Goal: Information Seeking & Learning: Learn about a topic

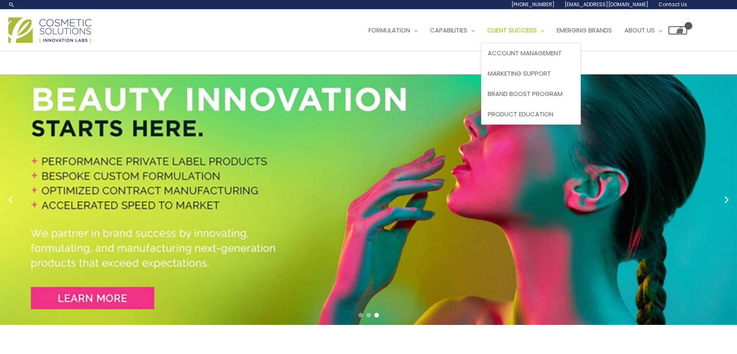
click at [551, 36] on link "Client Success" at bounding box center [515, 30] width 69 height 25
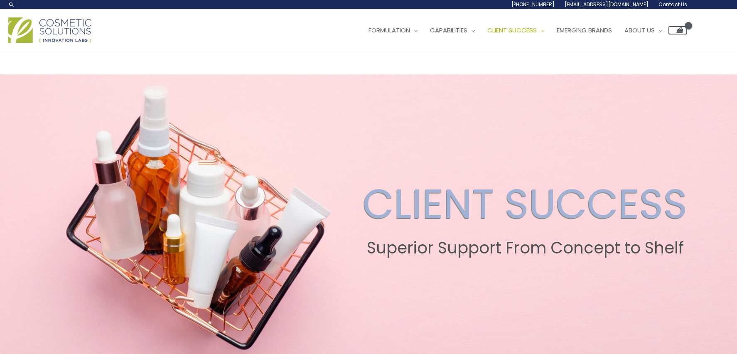
click at [700, 156] on span at bounding box center [368, 218] width 737 height 288
click at [720, 202] on div "CLIENT SUCCESS Superior Support From Concept to Shelf" at bounding box center [369, 219] width 726 height 78
click at [62, 210] on div "CLIENT SUCCESS Superior Support From Concept to Shelf" at bounding box center [369, 219] width 726 height 78
click at [10, 238] on div "CLIENT SUCCESS Superior Support From Concept to Shelf" at bounding box center [369, 219] width 726 height 78
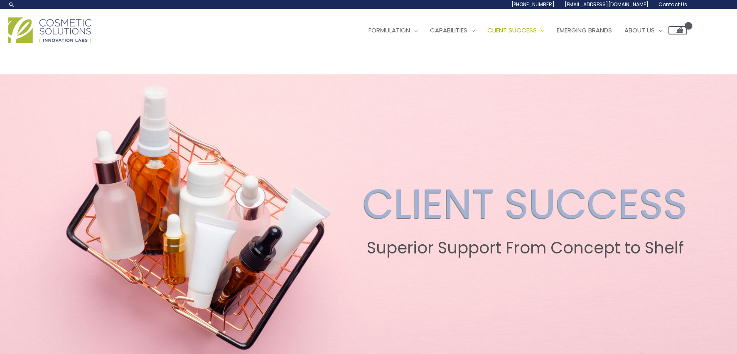
click at [55, 46] on div "Main Menu Formulation Menu Toggle Research and Innovation Market Ready Formulas…" at bounding box center [368, 31] width 737 height 42
click at [37, 32] on img at bounding box center [49, 29] width 83 height 25
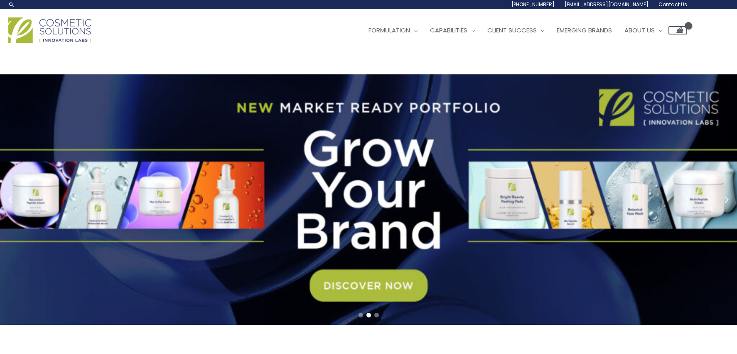
click at [729, 199] on circle "Next slide" at bounding box center [727, 200] width 12 height 12
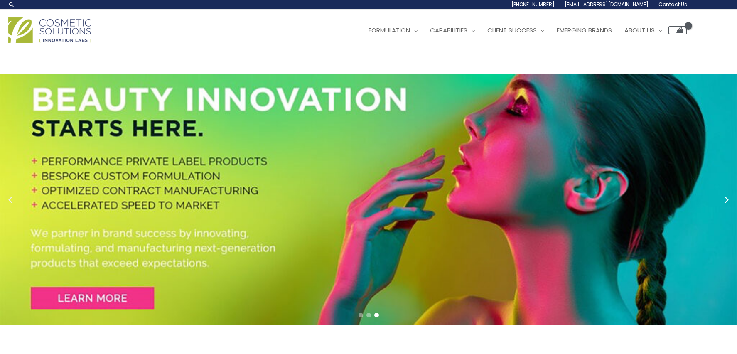
click at [12, 196] on circle "Previous slide" at bounding box center [11, 200] width 12 height 12
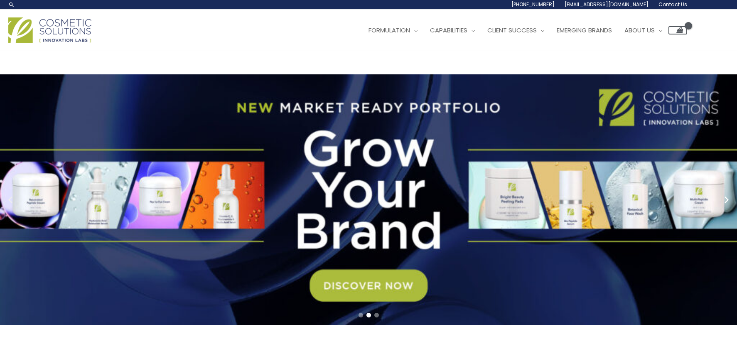
click at [12, 196] on circle "Previous slide" at bounding box center [11, 200] width 12 height 12
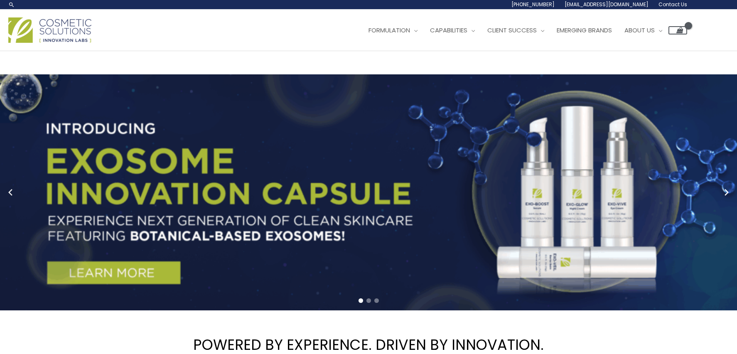
click at [12, 196] on circle "Previous slide" at bounding box center [11, 193] width 12 height 12
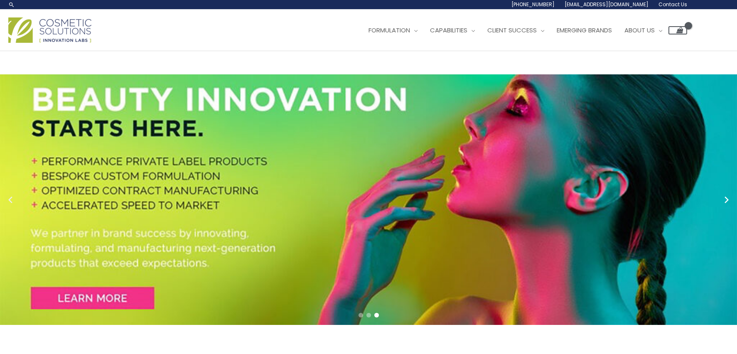
click at [12, 196] on circle "Previous slide" at bounding box center [11, 200] width 12 height 12
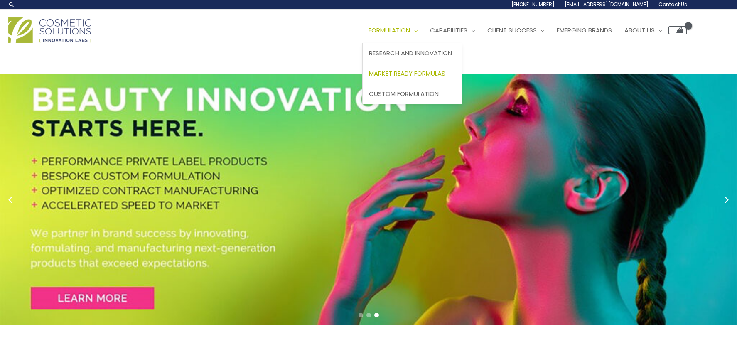
click at [423, 74] on span "Market Ready Formulas" at bounding box center [407, 73] width 76 height 9
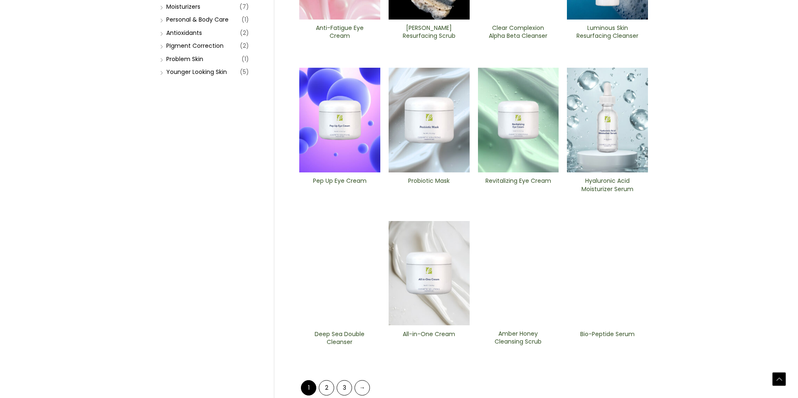
scroll to position [233, 0]
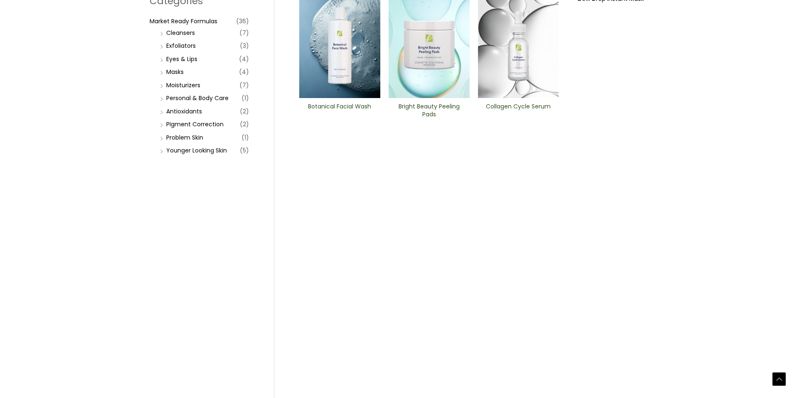
scroll to position [310, 0]
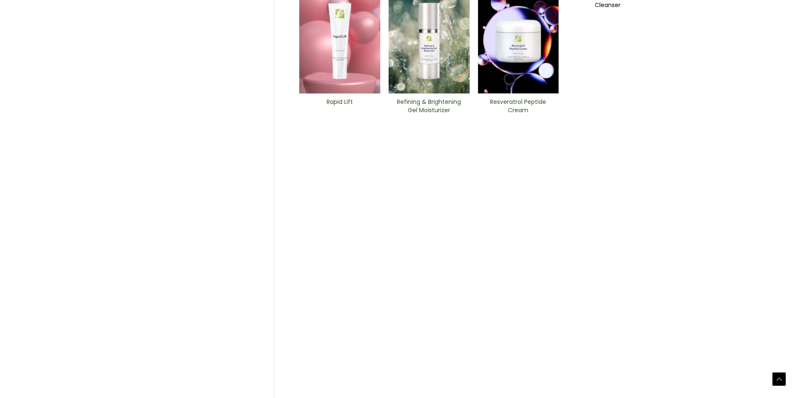
scroll to position [290, 0]
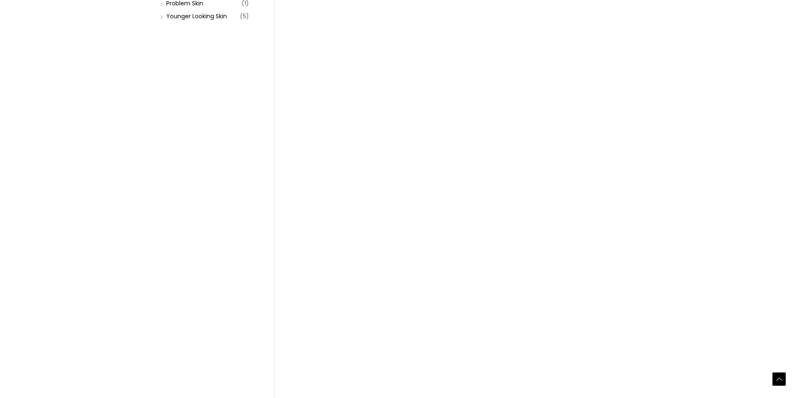
scroll to position [310, 0]
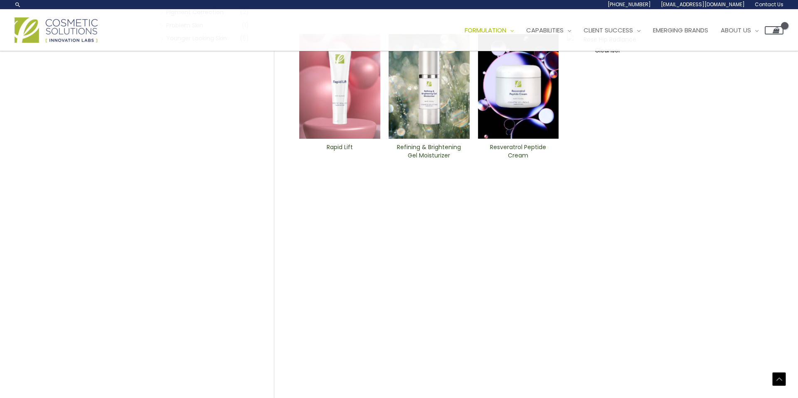
scroll to position [242, 0]
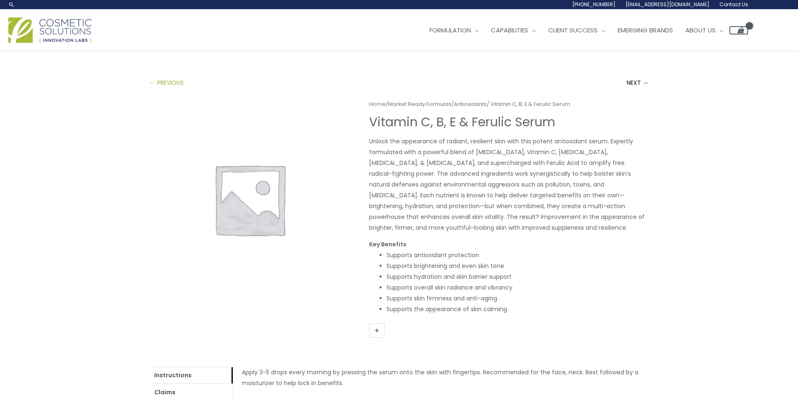
click at [165, 81] on link "← PREVIOUS" at bounding box center [167, 82] width 34 height 17
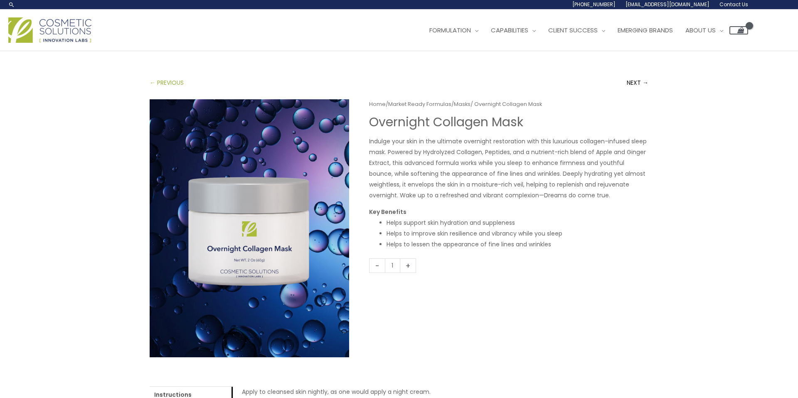
click at [165, 81] on link "← PREVIOUS" at bounding box center [167, 82] width 34 height 17
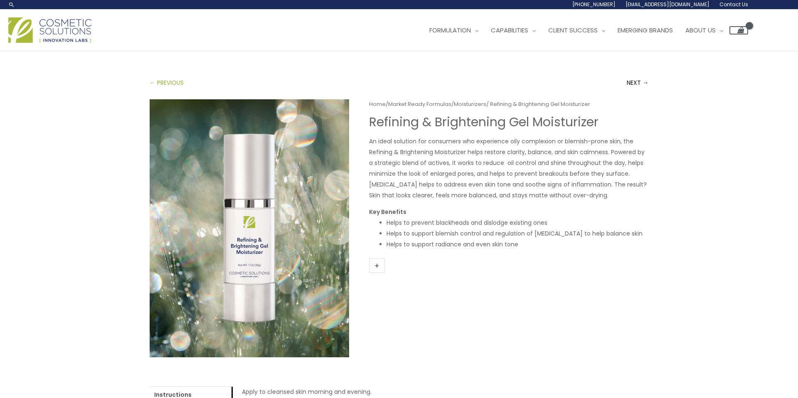
click at [165, 80] on link "← PREVIOUS" at bounding box center [167, 82] width 34 height 17
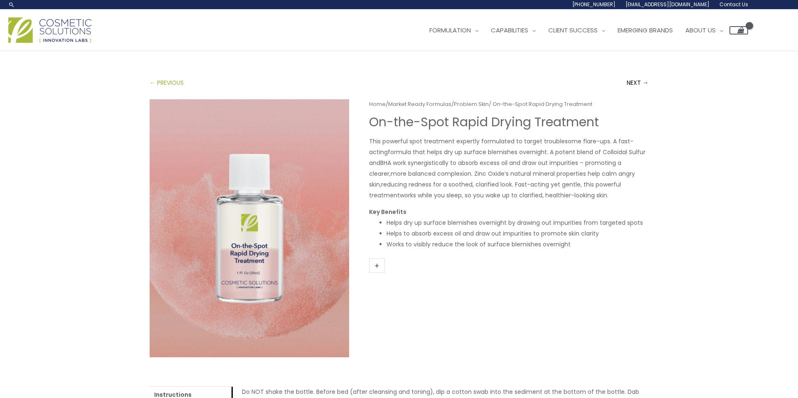
click at [165, 80] on link "← PREVIOUS" at bounding box center [167, 82] width 34 height 17
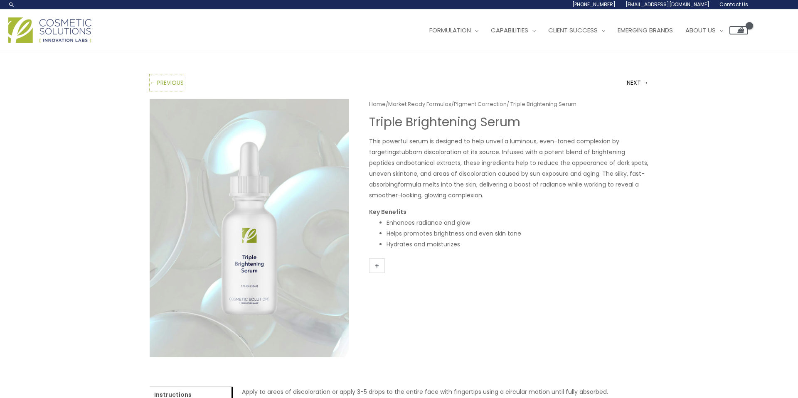
click at [165, 80] on link "← PREVIOUS" at bounding box center [167, 82] width 34 height 17
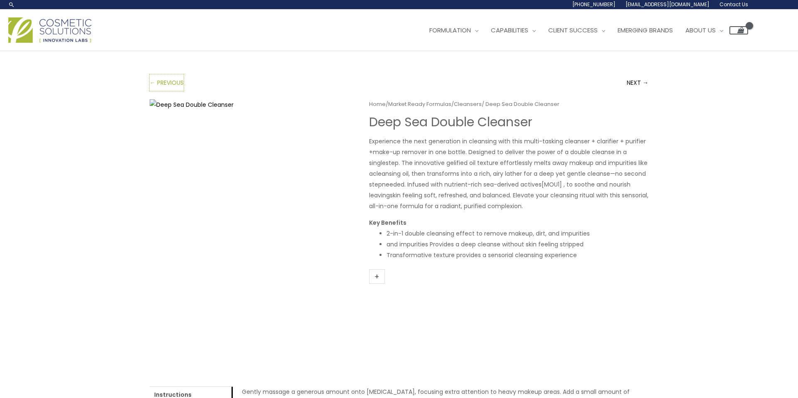
click at [165, 80] on link "← PREVIOUS" at bounding box center [167, 82] width 34 height 17
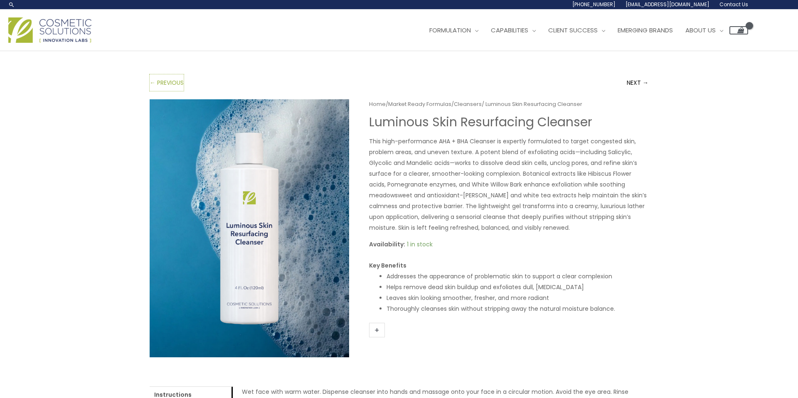
click at [165, 80] on link "← PREVIOUS" at bounding box center [167, 82] width 34 height 17
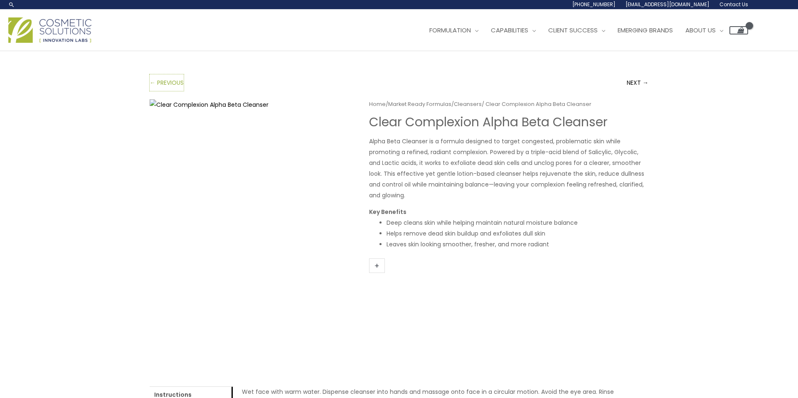
click at [165, 80] on link "← PREVIOUS" at bounding box center [167, 82] width 34 height 17
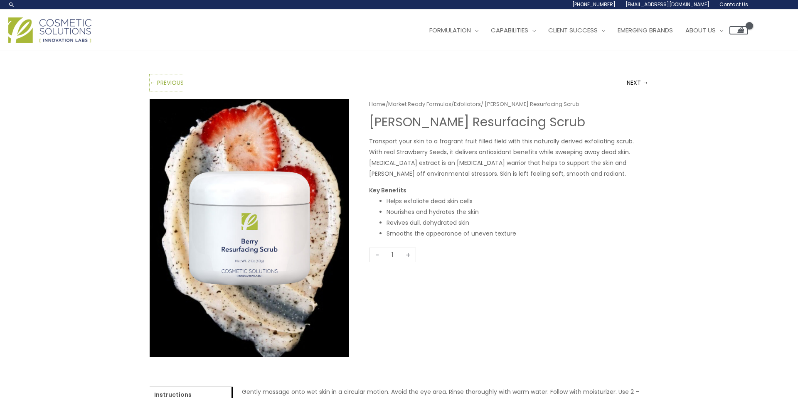
click at [165, 80] on link "← PREVIOUS" at bounding box center [167, 82] width 34 height 17
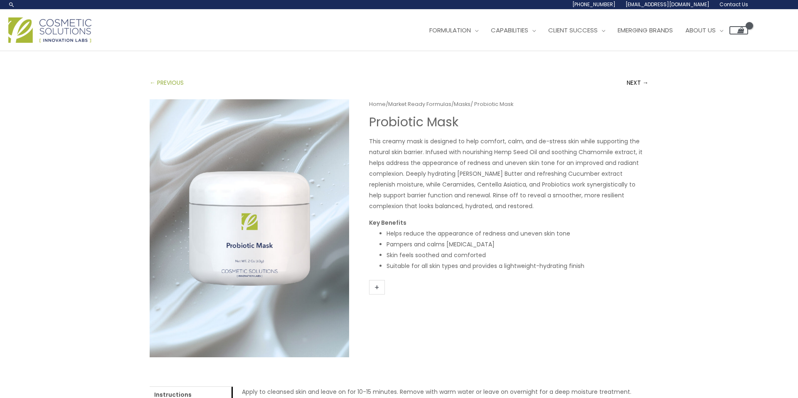
click at [165, 80] on link "← PREVIOUS" at bounding box center [167, 82] width 34 height 17
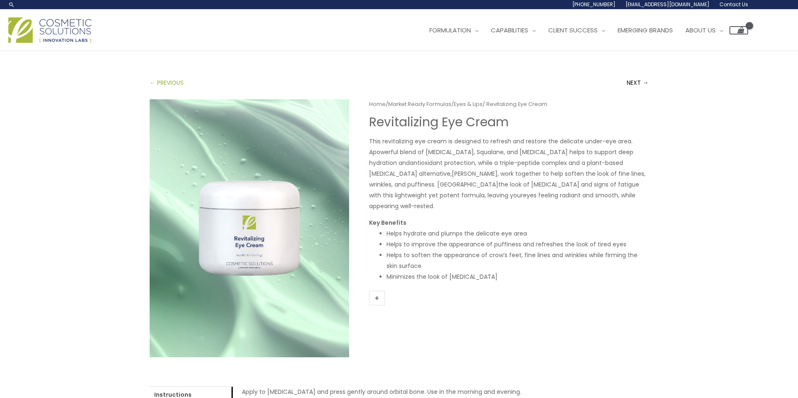
click at [165, 80] on link "← PREVIOUS" at bounding box center [167, 82] width 34 height 17
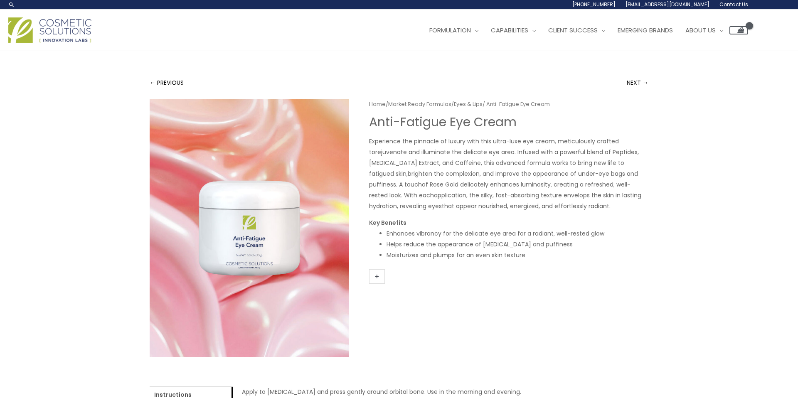
click at [254, 216] on img at bounding box center [249, 228] width 199 height 258
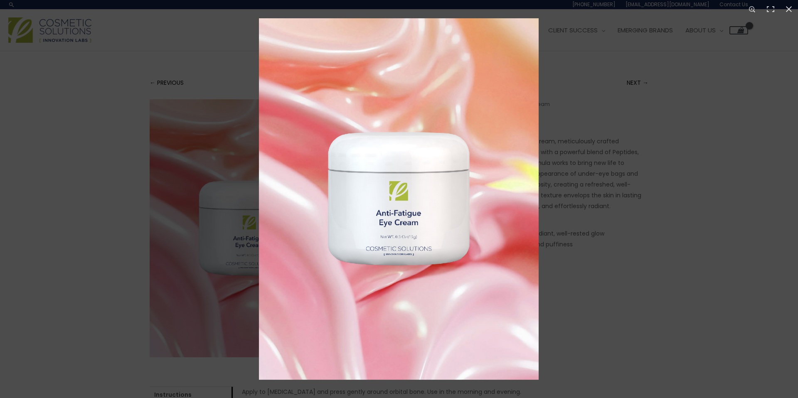
click at [407, 244] on img at bounding box center [399, 199] width 280 height 362
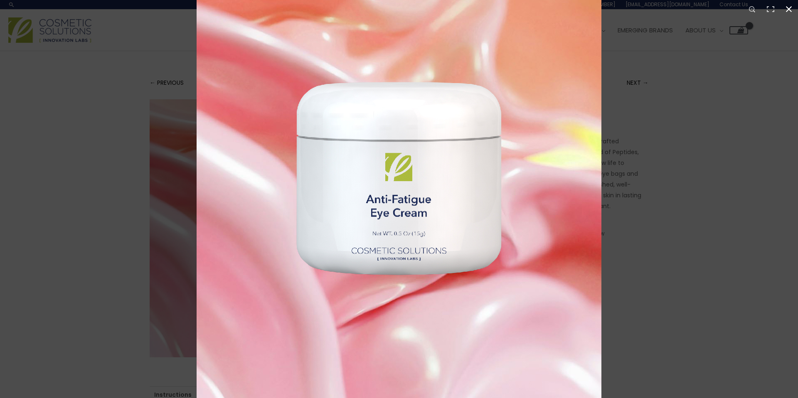
click at [662, 124] on div at bounding box center [596, 116] width 798 height 398
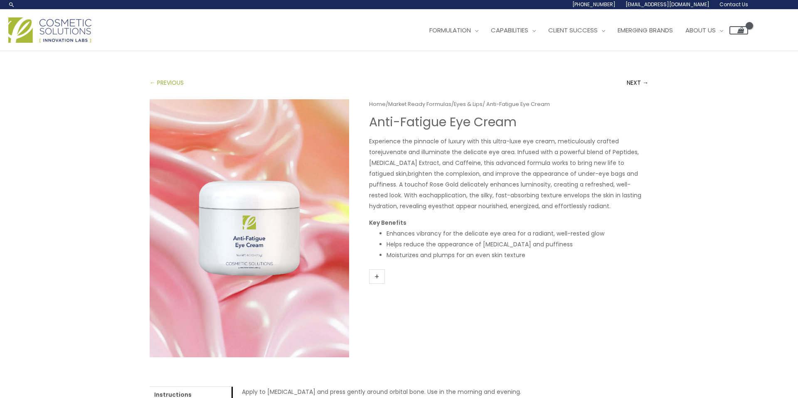
click at [180, 81] on link "← PREVIOUS" at bounding box center [167, 82] width 34 height 17
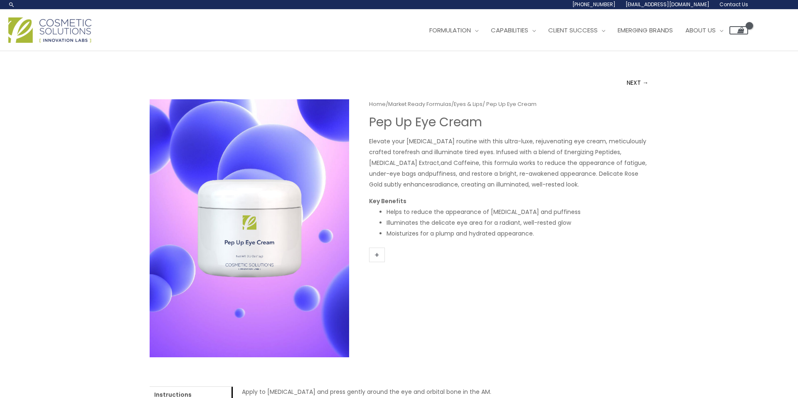
click at [180, 81] on div "NEXT →" at bounding box center [399, 82] width 499 height 17
click at [177, 81] on div "NEXT →" at bounding box center [399, 82] width 499 height 17
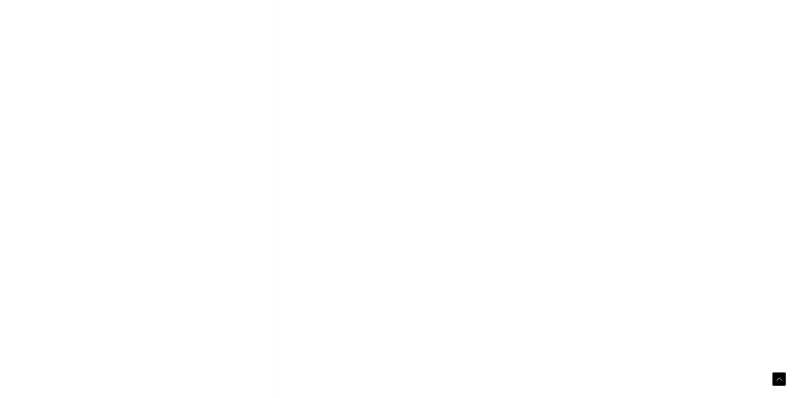
scroll to position [293, 0]
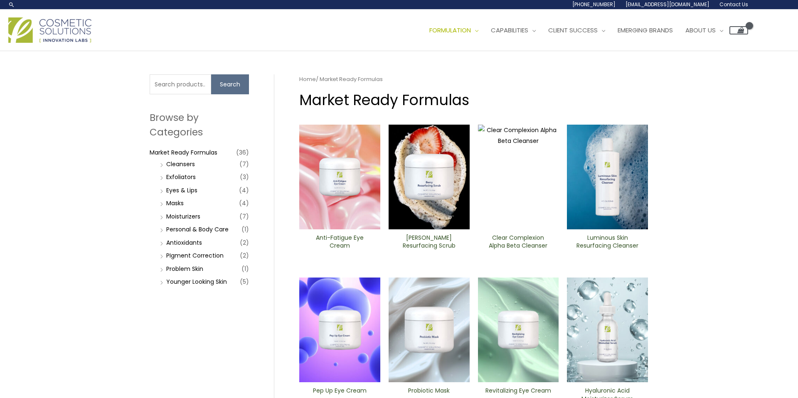
click at [411, 203] on img at bounding box center [429, 177] width 81 height 105
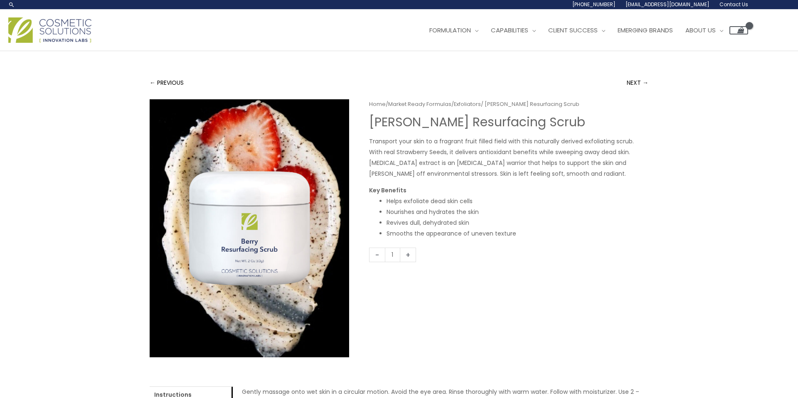
click at [42, 47] on div "Main Menu Formulation Menu Toggle Research and Innovation Market Ready Formulas…" at bounding box center [399, 31] width 798 height 42
click at [42, 37] on img at bounding box center [49, 29] width 83 height 25
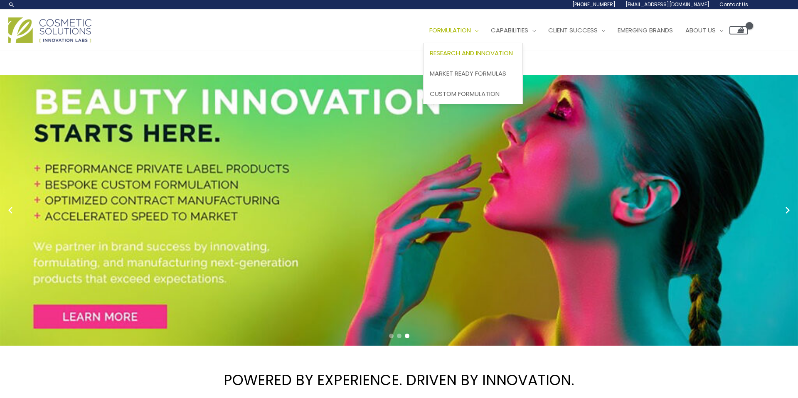
click at [465, 45] on link "Research and Innovation" at bounding box center [473, 53] width 99 height 20
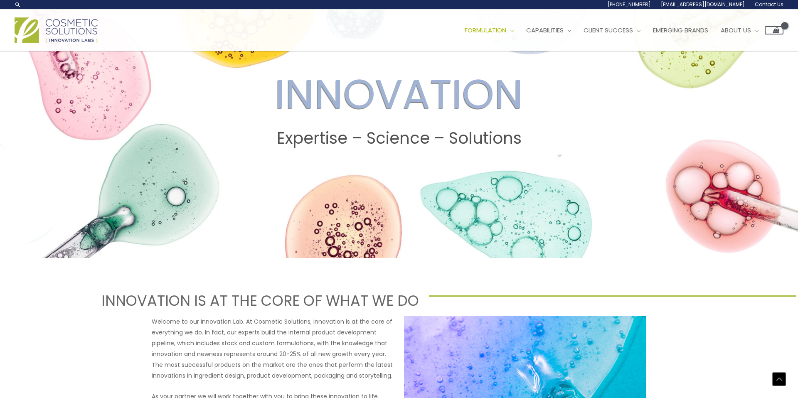
scroll to position [2, 0]
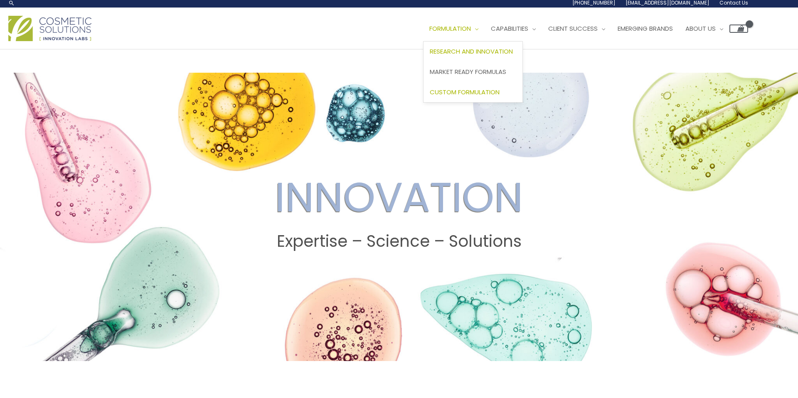
click at [485, 84] on link "Custom Formulation" at bounding box center [473, 92] width 99 height 20
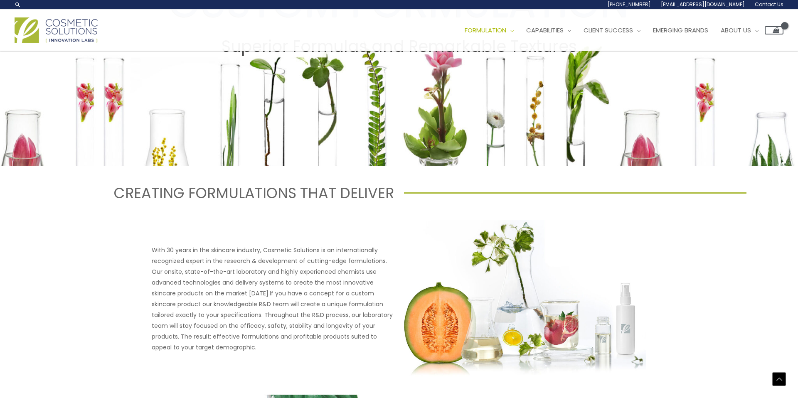
scroll to position [185, 0]
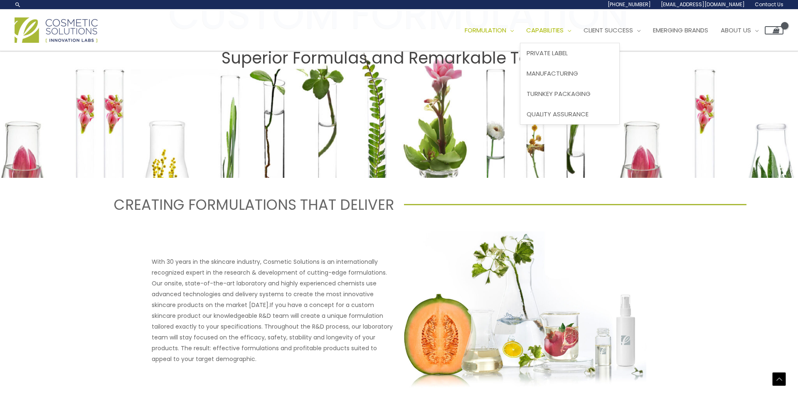
click at [549, 25] on link "Capabilities" at bounding box center [548, 30] width 57 height 25
